Goal: Transaction & Acquisition: Download file/media

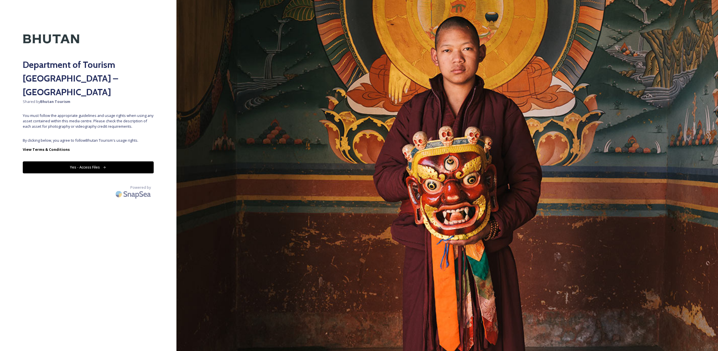
click at [85, 161] on button "Yes - Access Files" at bounding box center [88, 167] width 131 height 12
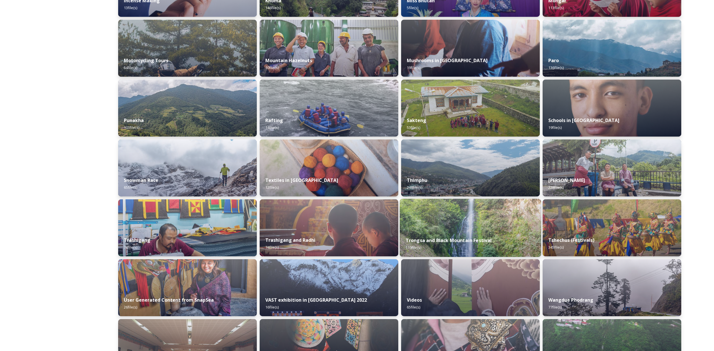
scroll to position [371, 0]
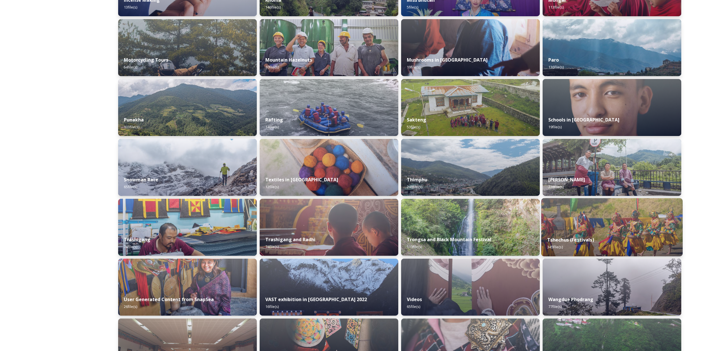
click at [576, 227] on img at bounding box center [612, 227] width 142 height 58
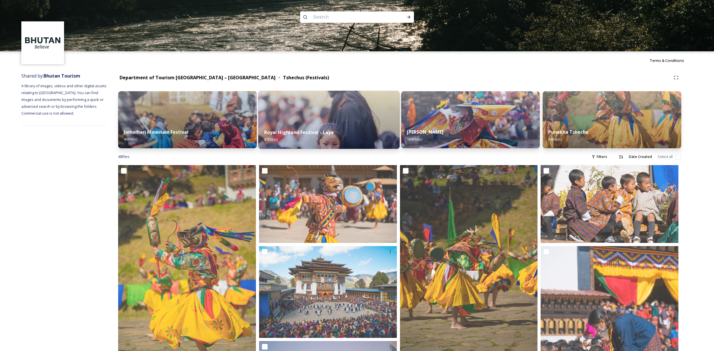
click at [291, 122] on img at bounding box center [329, 120] width 142 height 58
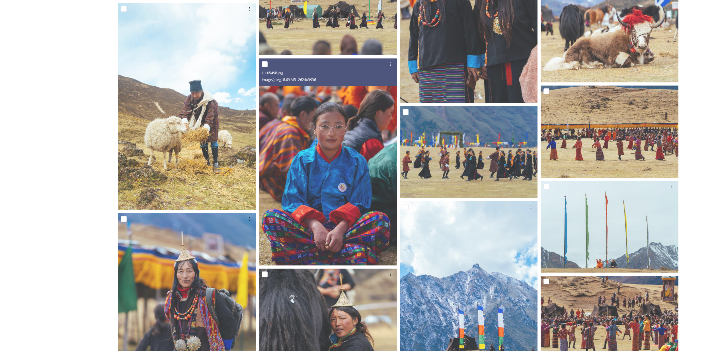
scroll to position [2794, 0]
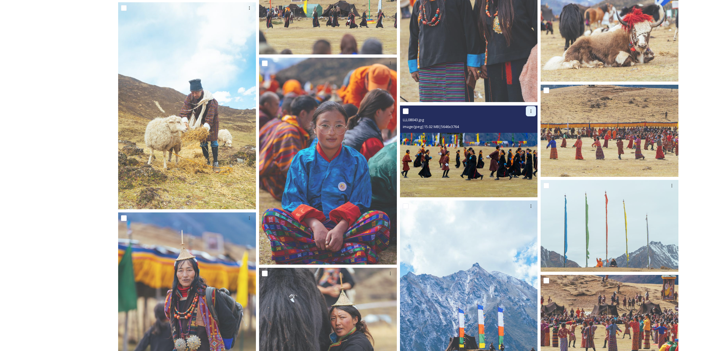
click at [532, 111] on icon at bounding box center [531, 111] width 5 height 5
click at [522, 135] on span "Download" at bounding box center [524, 134] width 17 height 5
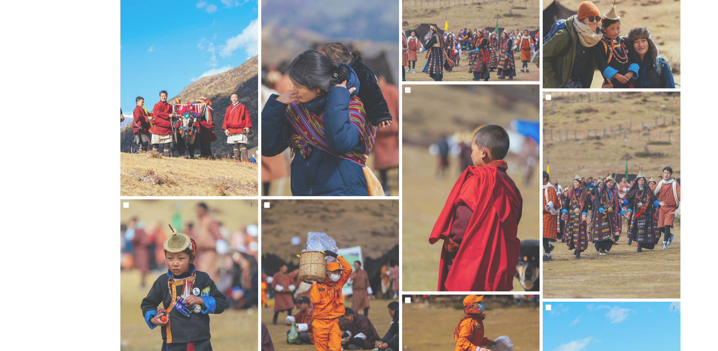
scroll to position [358, 0]
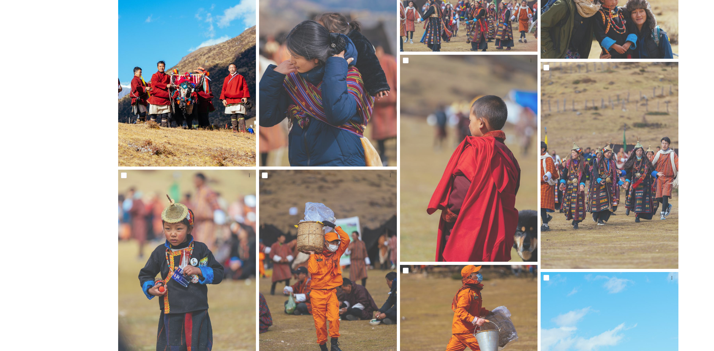
click at [173, 86] on img at bounding box center [187, 63] width 138 height 207
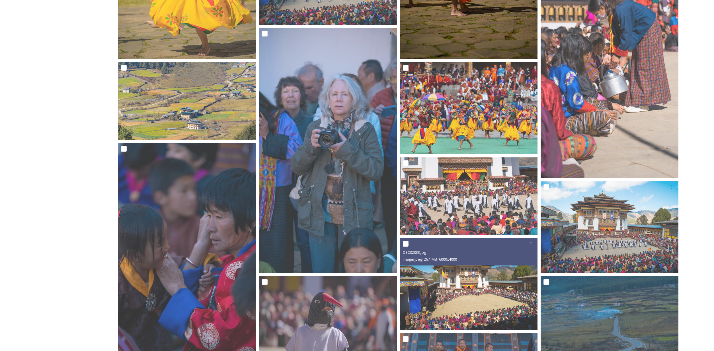
scroll to position [33, 0]
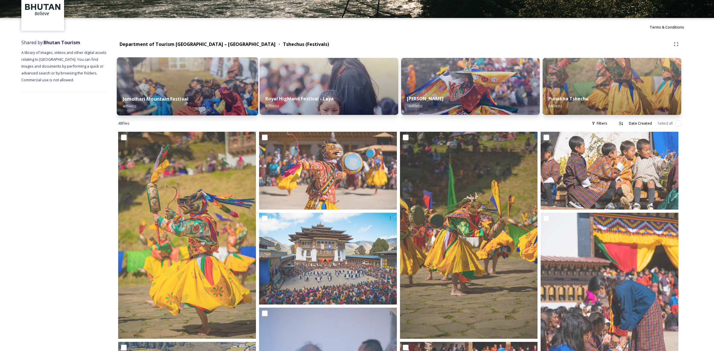
click at [205, 91] on div "Jomolhari Mountain Festival 40 file(s)" at bounding box center [188, 102] width 142 height 26
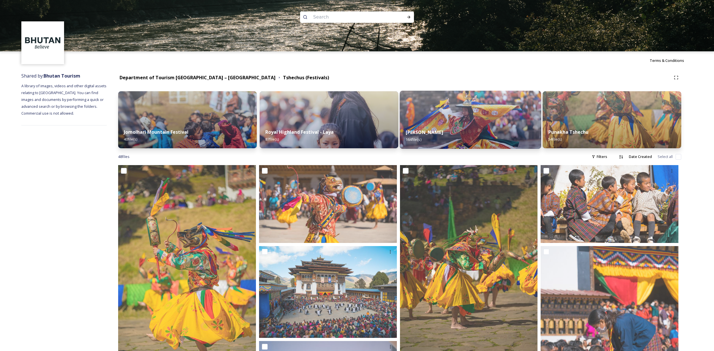
click at [484, 115] on img at bounding box center [471, 120] width 142 height 58
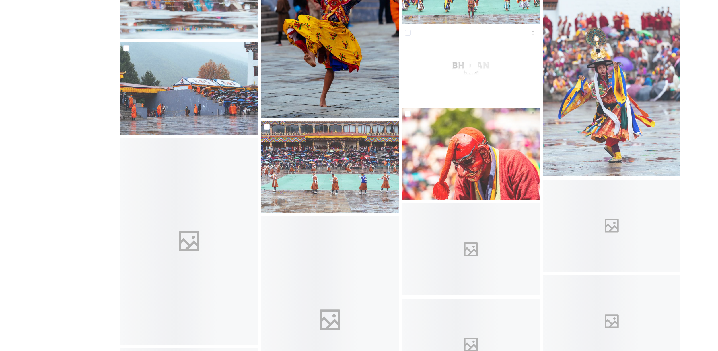
scroll to position [1998, 0]
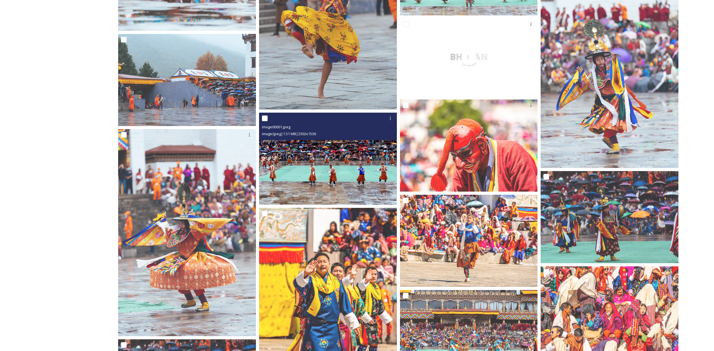
click at [351, 169] on img at bounding box center [328, 158] width 138 height 92
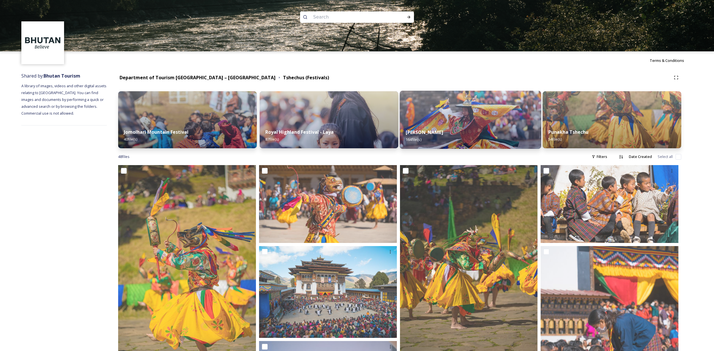
click at [463, 140] on div "Thimphu Tshechu 164 file(s)" at bounding box center [471, 136] width 142 height 26
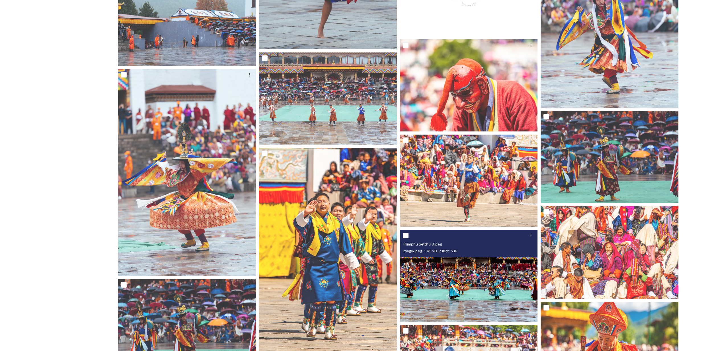
scroll to position [1990, 0]
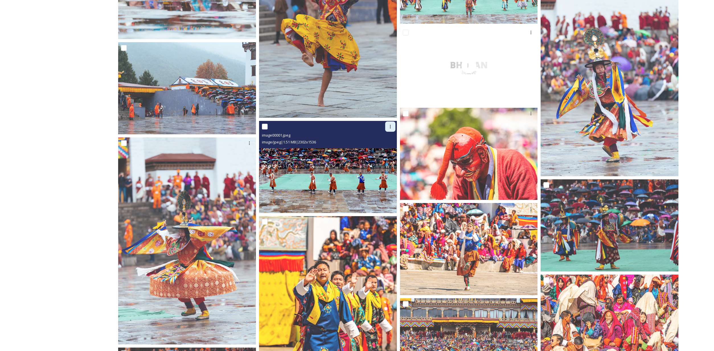
click at [389, 128] on icon at bounding box center [390, 126] width 5 height 5
click at [386, 147] on span "Download" at bounding box center [383, 149] width 17 height 5
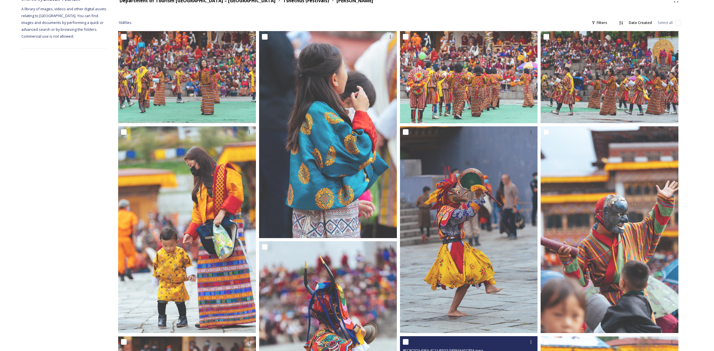
scroll to position [0, 0]
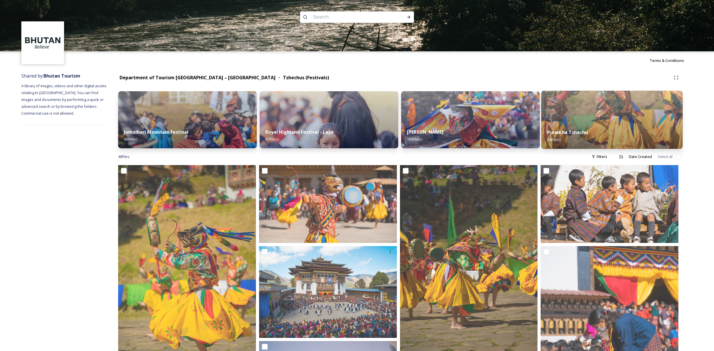
click at [587, 122] on img at bounding box center [612, 120] width 142 height 58
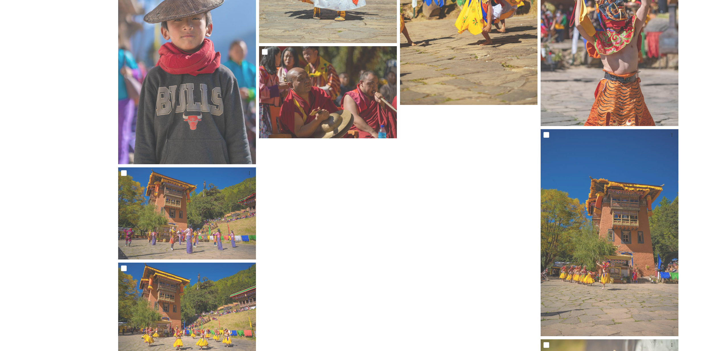
scroll to position [1492, 0]
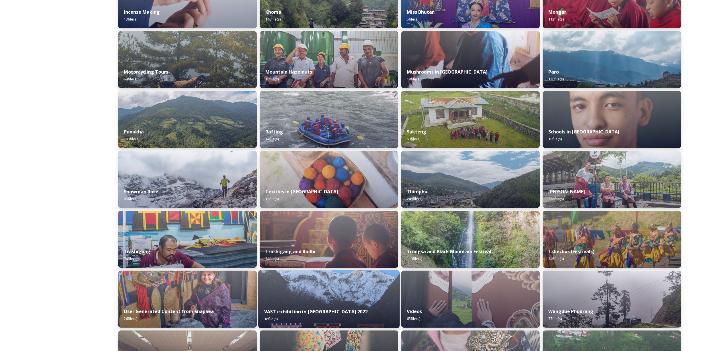
scroll to position [365, 0]
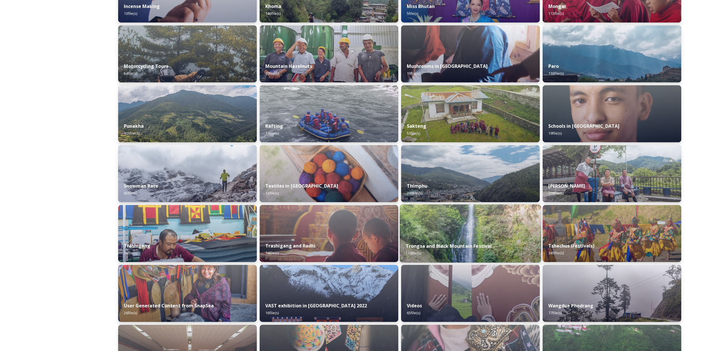
click at [437, 234] on img at bounding box center [471, 233] width 142 height 58
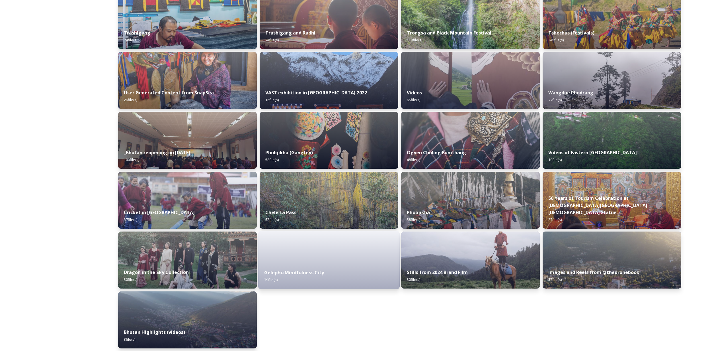
scroll to position [578, 0]
click at [476, 257] on img at bounding box center [471, 259] width 142 height 58
